Goal: Task Accomplishment & Management: Manage account settings

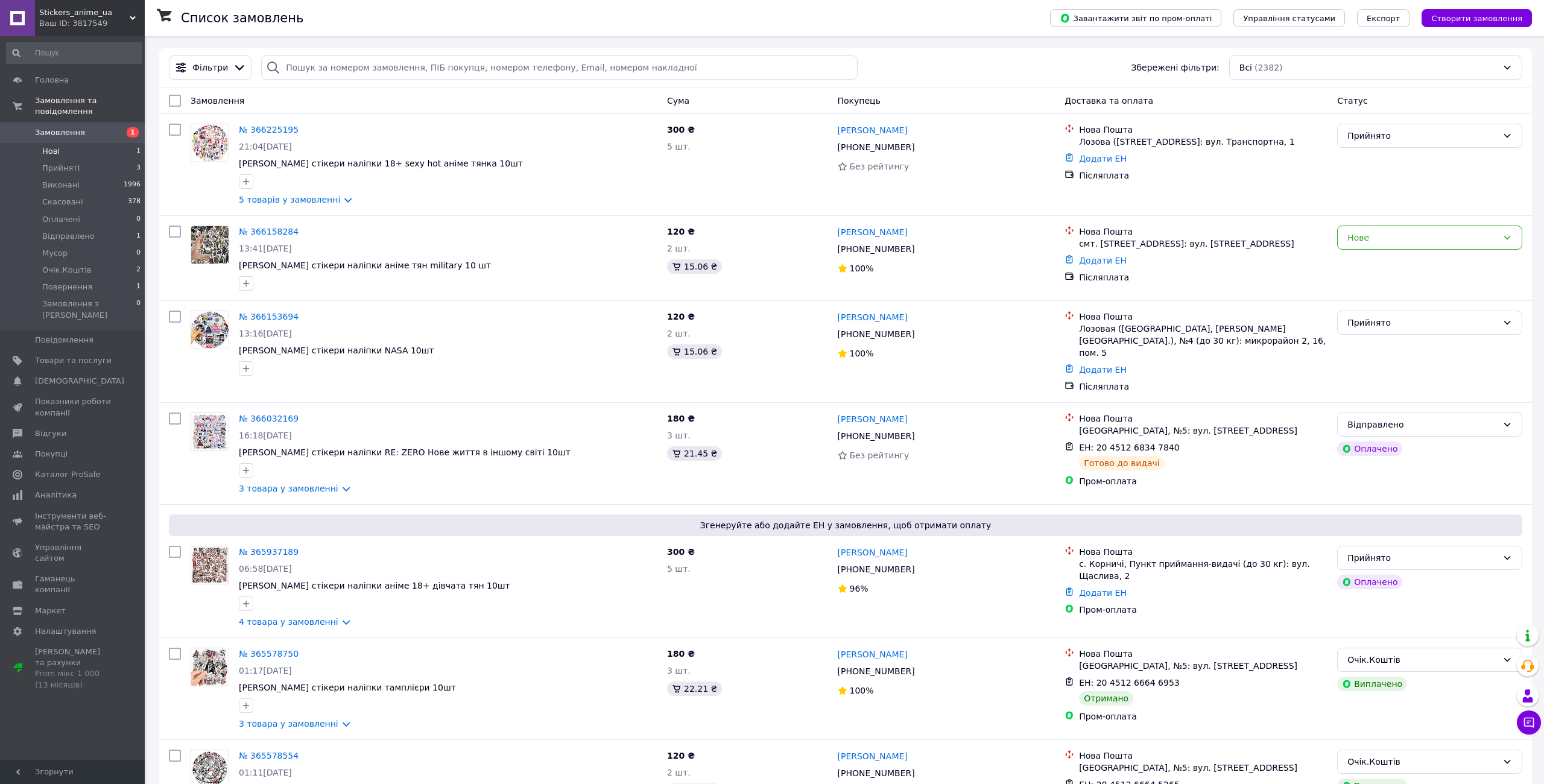
click at [93, 143] on li "Нові 1" at bounding box center [74, 151] width 148 height 17
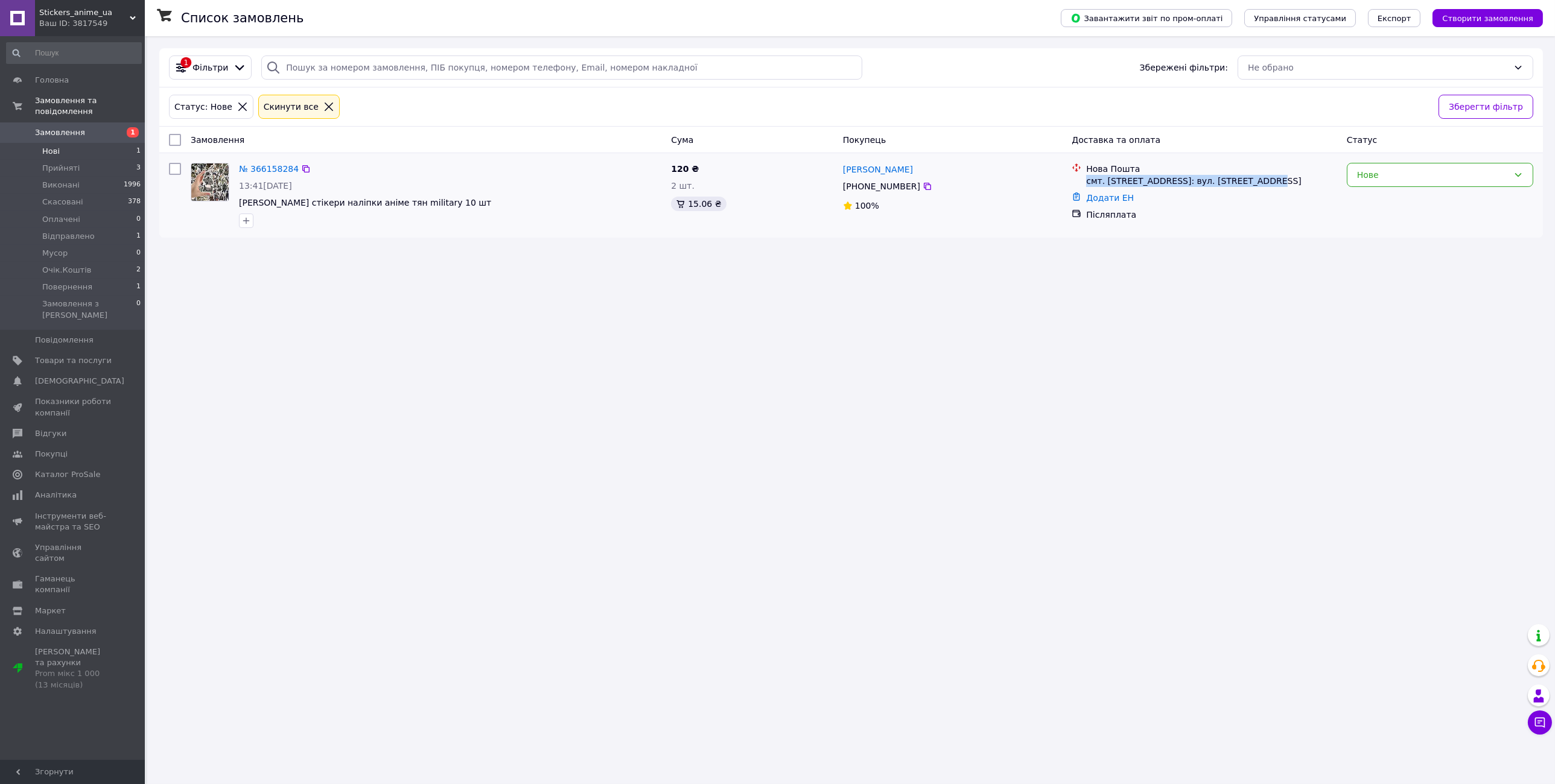
drag, startPoint x: 1089, startPoint y: 179, endPoint x: 1255, endPoint y: 187, distance: 166.2
click at [1255, 187] on li "Нова Пошта смт. [STREET_ADDRESS]: вул. [STREET_ADDRESS]" at bounding box center [1204, 174] width 265 height 29
copy div "смт. [STREET_ADDRESS]: вул. [STREET_ADDRESS]"
click at [259, 167] on link "№ 366158284" at bounding box center [269, 169] width 60 height 10
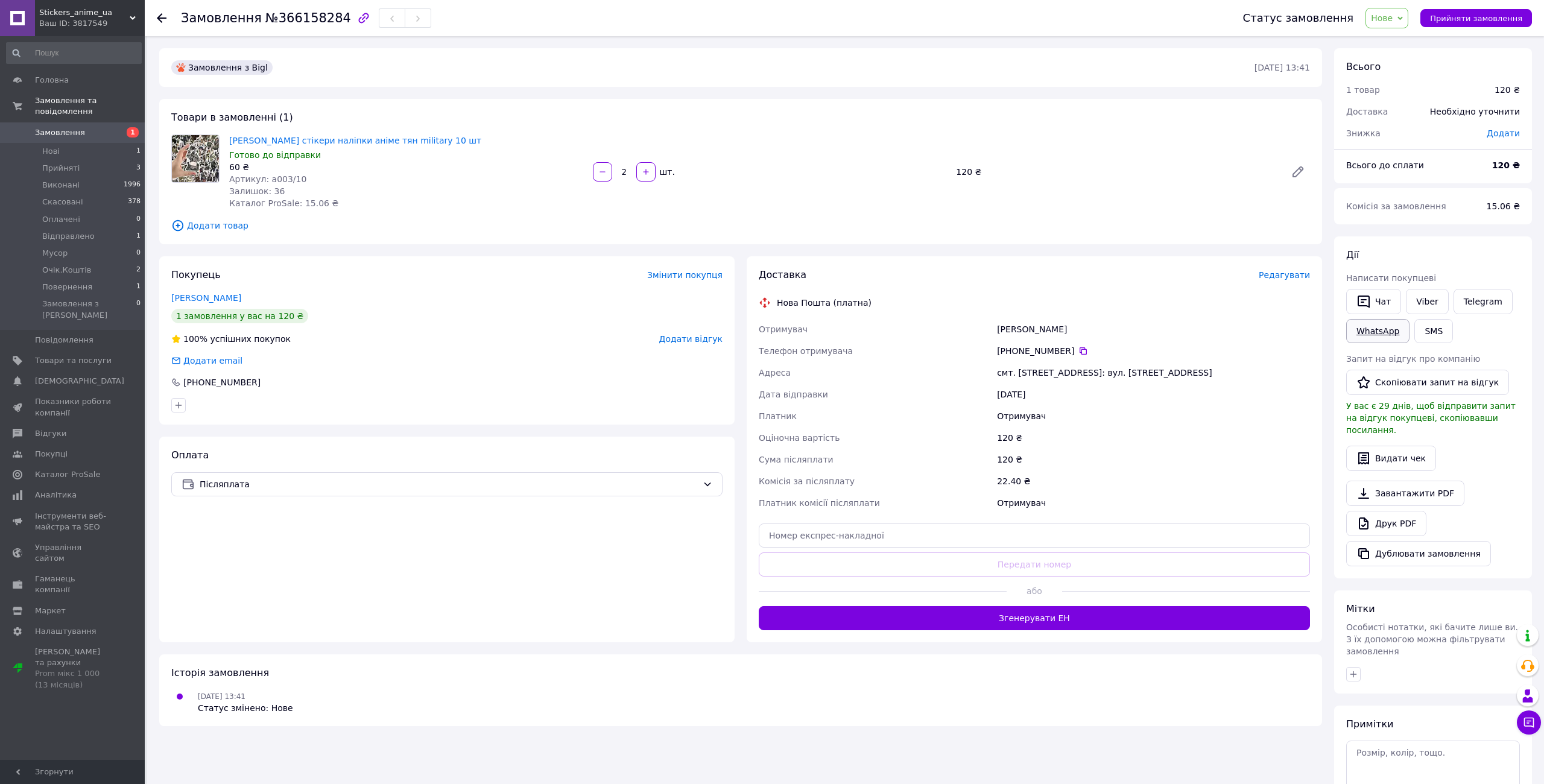
click at [1381, 331] on link "WhatsApp" at bounding box center [1378, 331] width 63 height 24
click at [1479, 302] on link "Telegram" at bounding box center [1483, 301] width 59 height 25
click at [195, 301] on link "[PERSON_NAME]" at bounding box center [207, 298] width 70 height 10
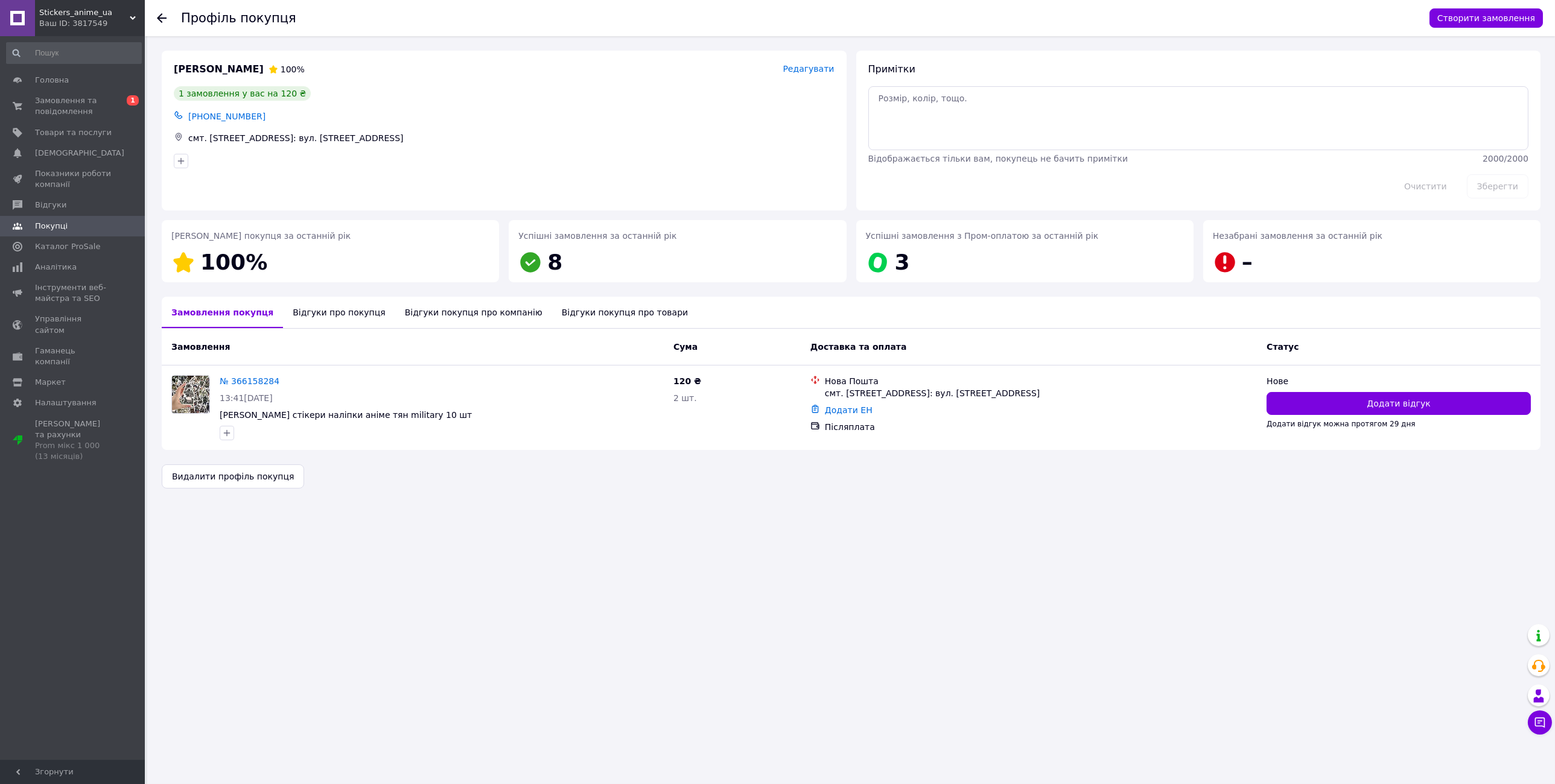
click at [314, 322] on div "Відгуки про покупця" at bounding box center [338, 312] width 112 height 31
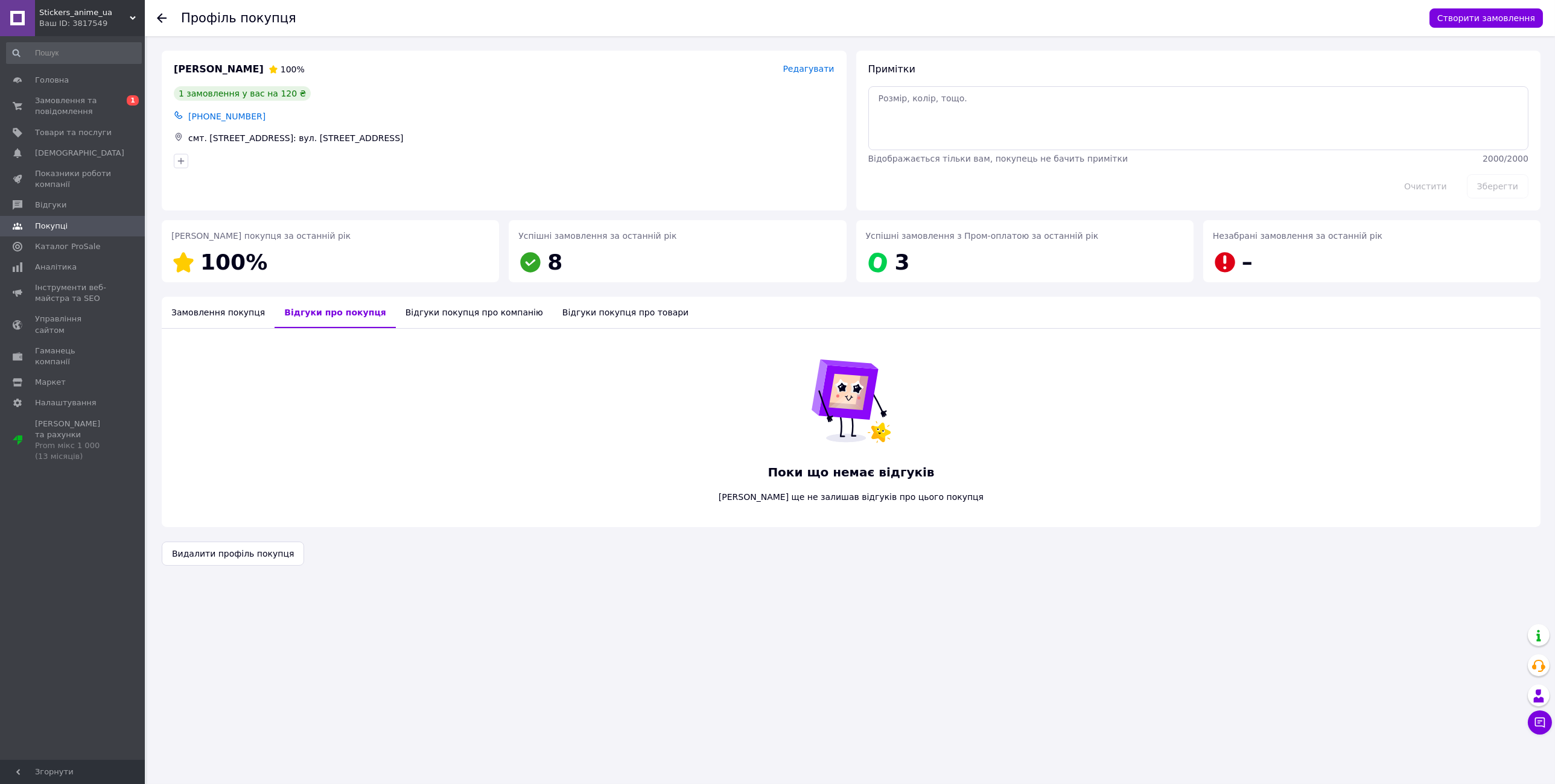
click at [422, 314] on div "Відгуки покупця про компанію" at bounding box center [474, 312] width 157 height 31
click at [558, 312] on div "Відгуки покупця про товари" at bounding box center [630, 312] width 145 height 31
click at [214, 311] on div "Замовлення покупця" at bounding box center [218, 312] width 113 height 31
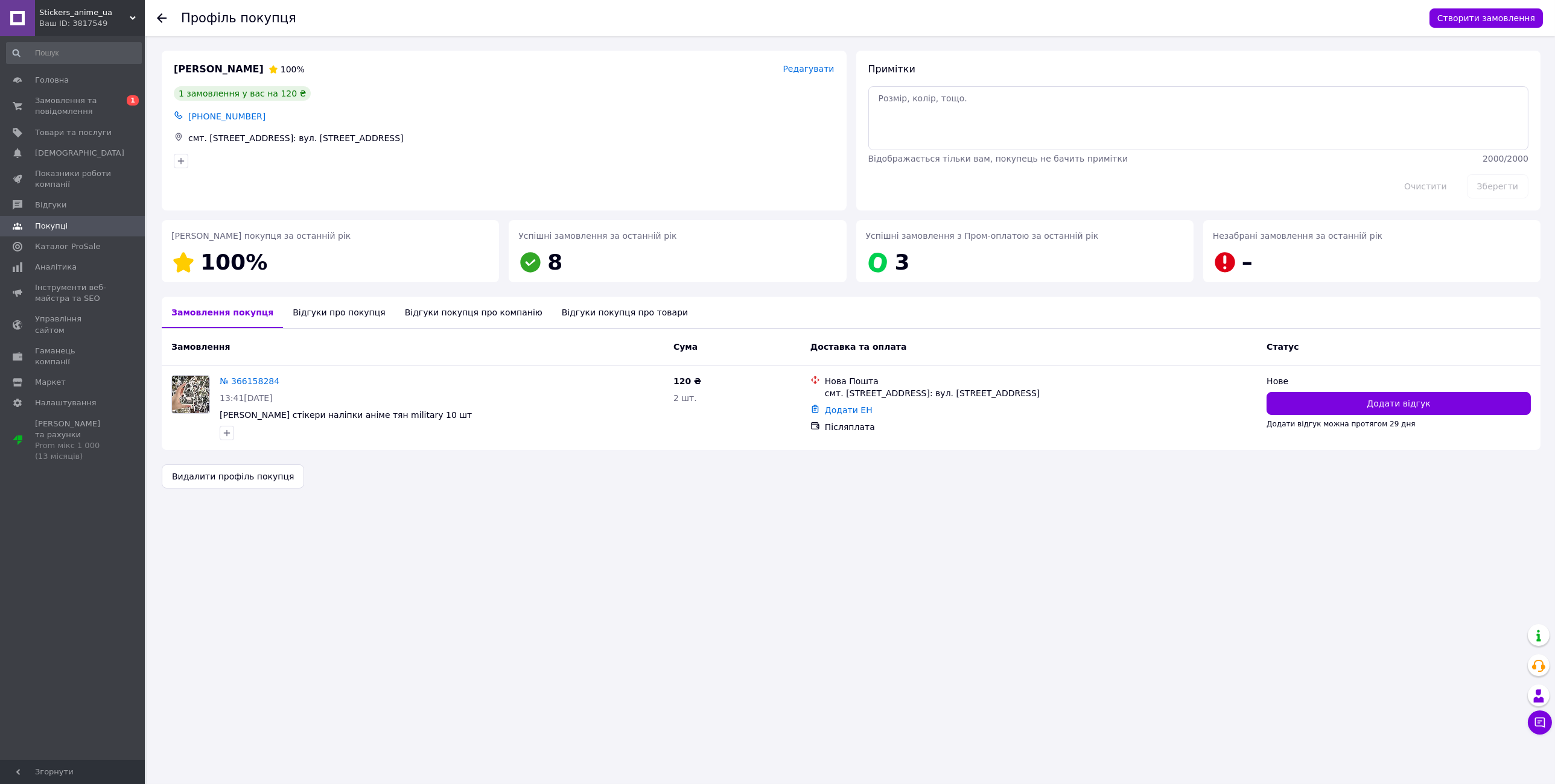
click at [169, 11] on div at bounding box center [169, 18] width 24 height 36
click at [163, 22] on icon at bounding box center [162, 18] width 10 height 10
